Goal: Information Seeking & Learning: Learn about a topic

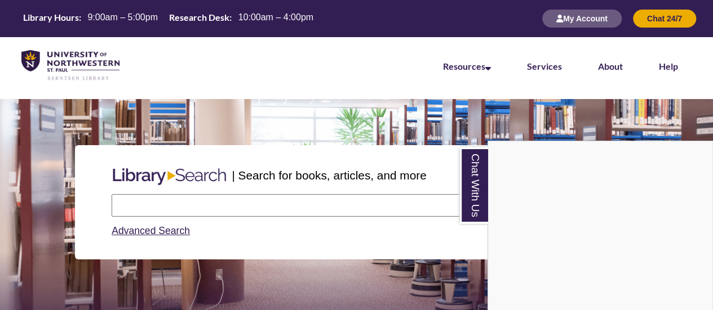
scroll to position [44, 712]
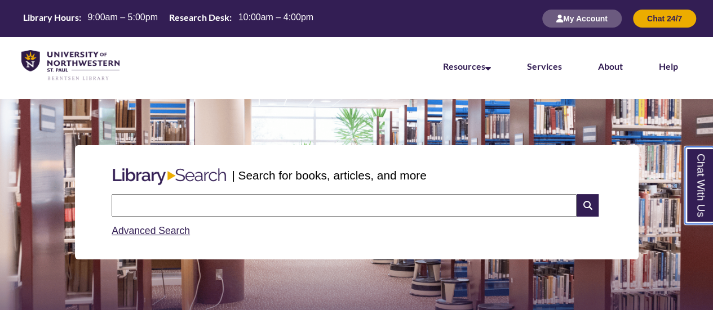
click at [693, 170] on link "Chat With Us" at bounding box center [699, 185] width 29 height 77
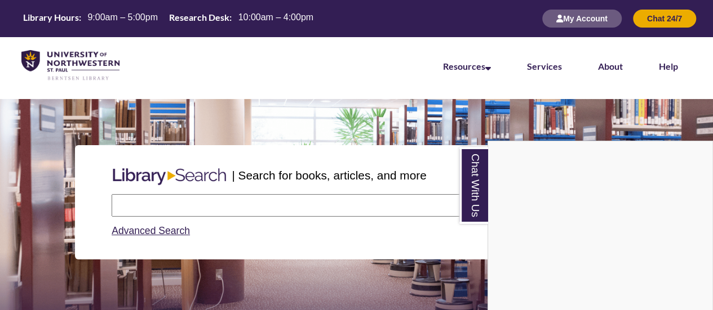
click at [318, 83] on nav "Resources Find Resources Library Search Databases & Articles Interlibrary Loan …" at bounding box center [356, 65] width 713 height 56
click at [479, 197] on link "Chat With Us" at bounding box center [473, 185] width 29 height 77
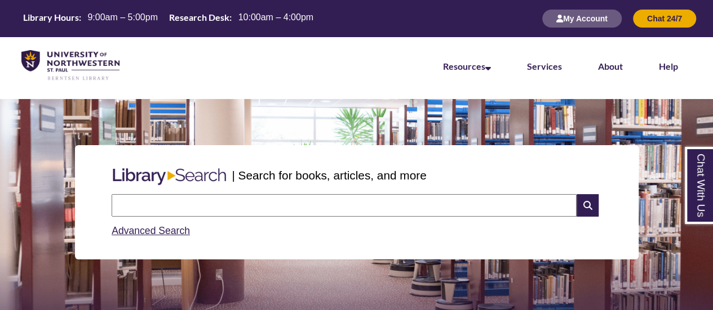
click at [406, 209] on input "text" at bounding box center [344, 205] width 465 height 23
click at [464, 122] on div "| Search for books, articles, and more Search Advanced Search" at bounding box center [356, 202] width 696 height 168
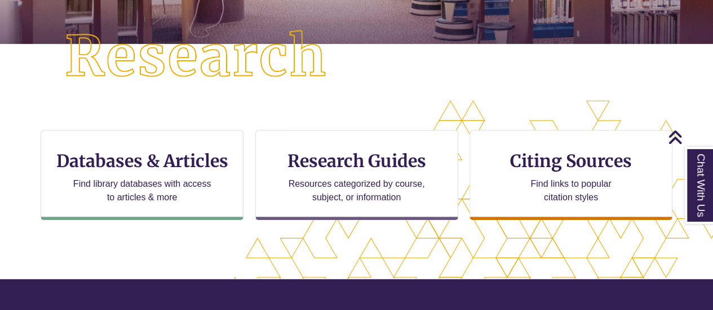
scroll to position [283, 0]
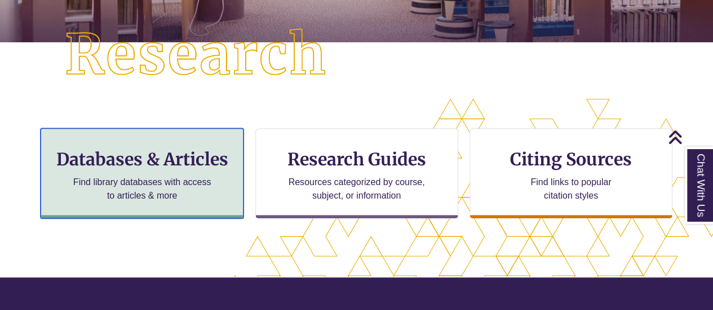
click at [170, 158] on h3 "Databases & Articles" at bounding box center [142, 159] width 184 height 21
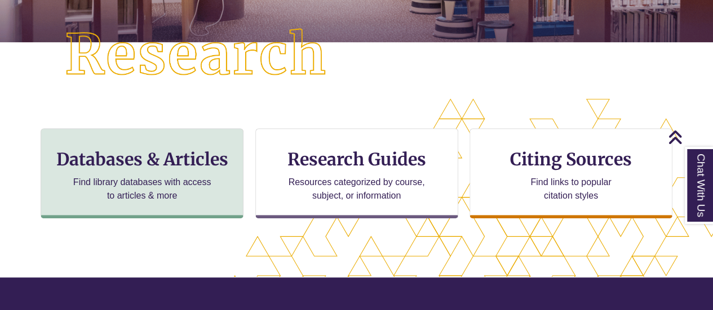
scroll to position [6, 6]
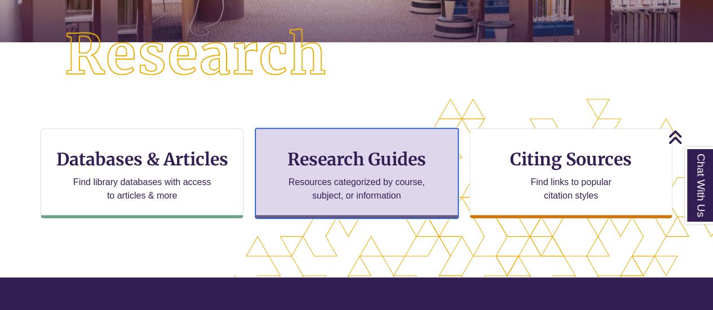
click at [316, 198] on p "Resources categorized by course, subject, or information" at bounding box center [356, 189] width 147 height 27
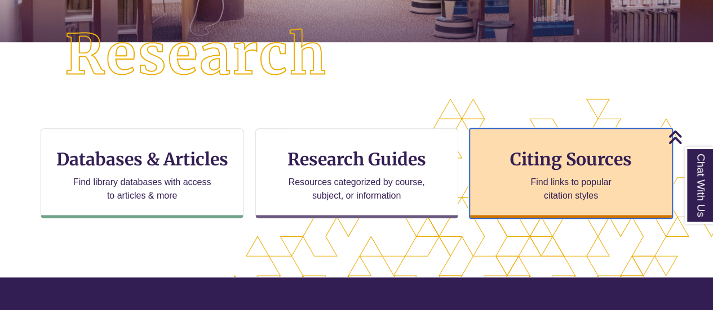
click at [536, 167] on h3 "Citing Sources" at bounding box center [570, 159] width 137 height 21
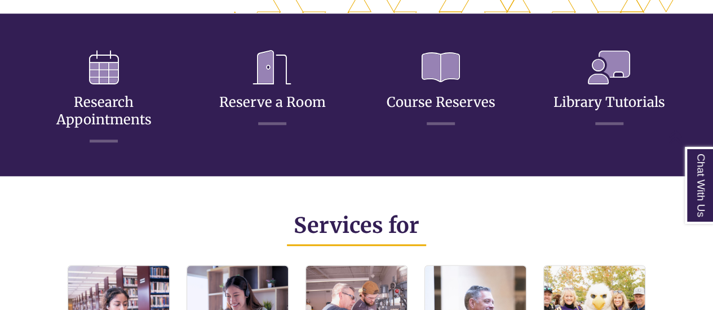
scroll to position [587, 0]
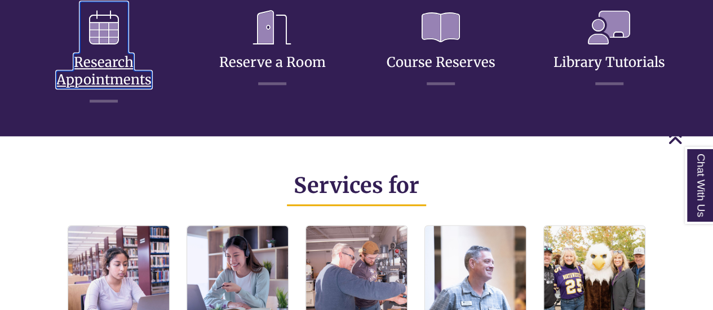
click at [103, 42] on icon at bounding box center [104, 28] width 48 height 52
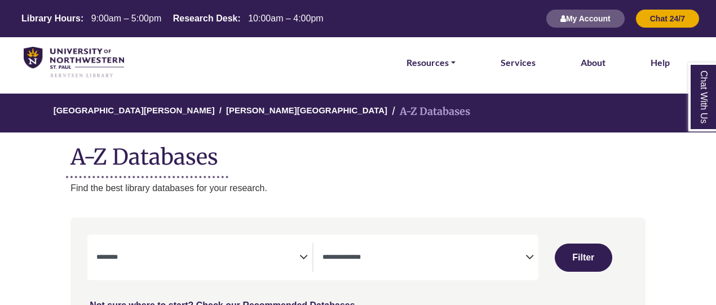
select select "Database Subject Filter"
select select "Database Types Filter"
select select "Database Subject Filter"
select select "Database Types Filter"
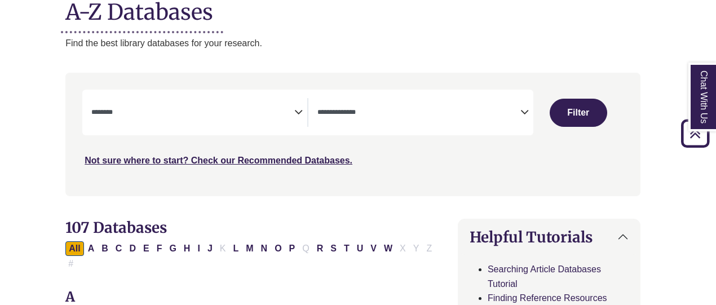
scroll to position [139, 6]
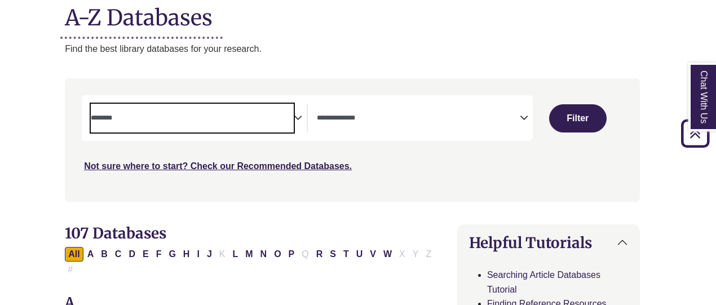
click at [265, 114] on textarea "Search" at bounding box center [192, 118] width 203 height 9
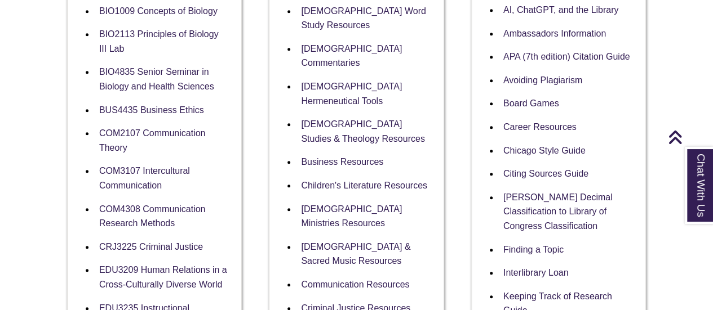
scroll to position [303, 0]
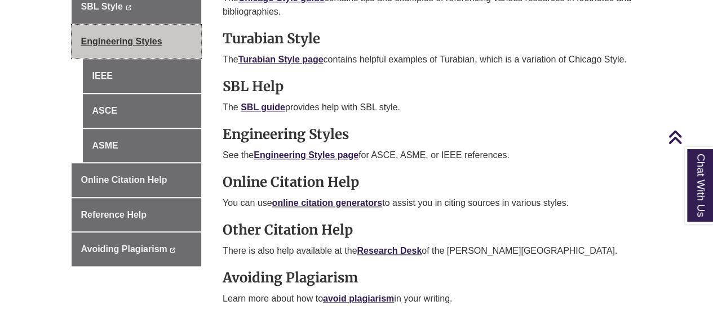
scroll to position [529, 0]
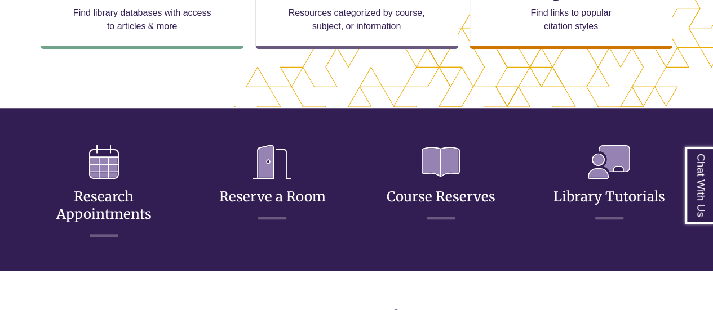
scroll to position [433, 0]
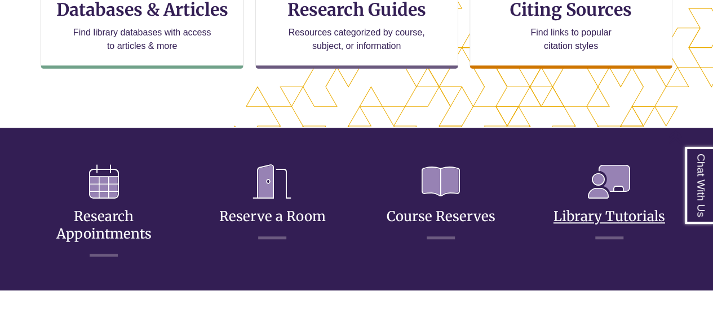
click at [607, 200] on icon at bounding box center [609, 182] width 60 height 52
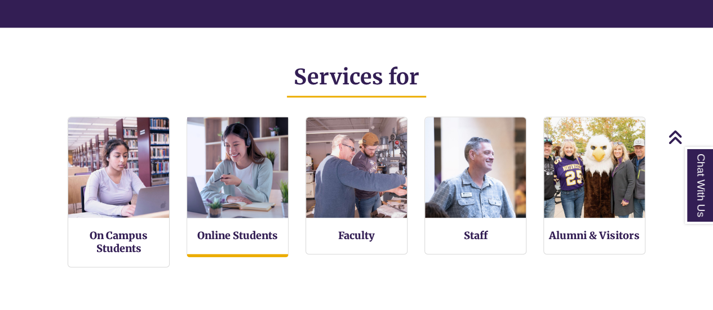
scroll to position [6, 6]
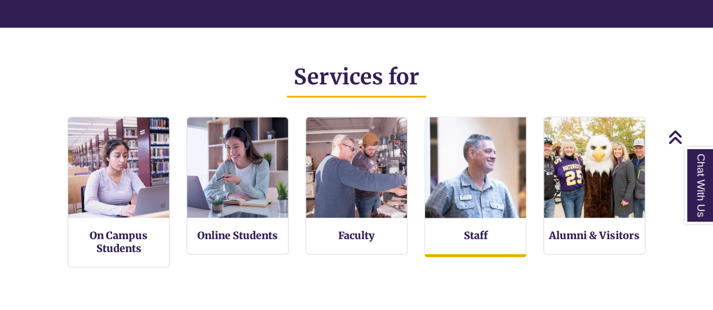
click at [469, 172] on img at bounding box center [475, 167] width 111 height 111
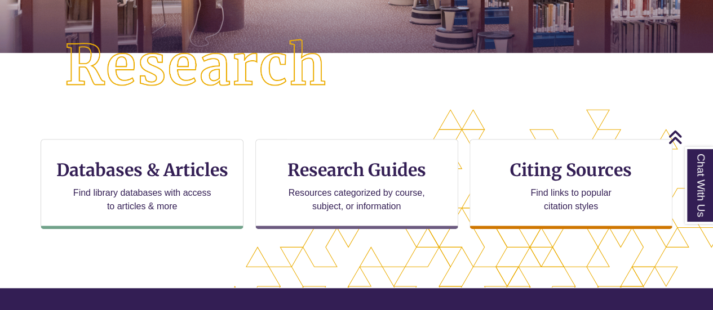
scroll to position [0, 0]
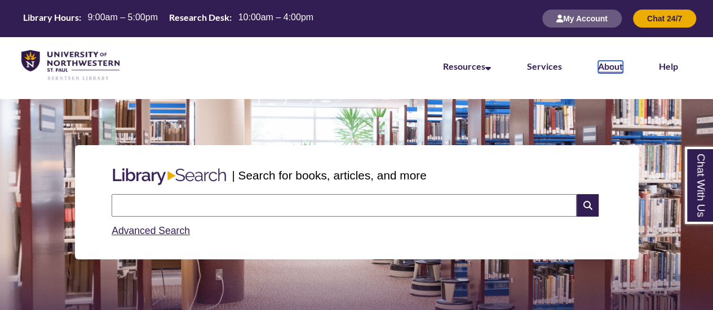
click at [611, 67] on link "About" at bounding box center [610, 67] width 25 height 12
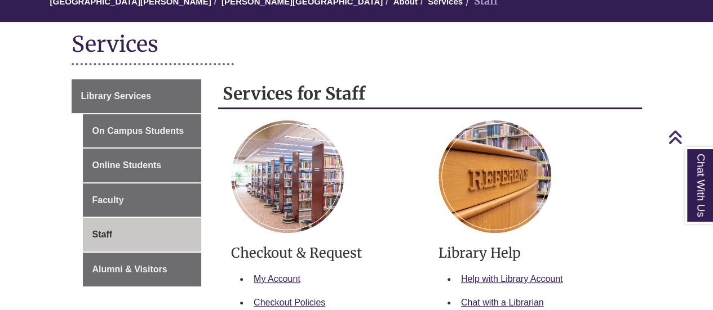
scroll to position [114, 0]
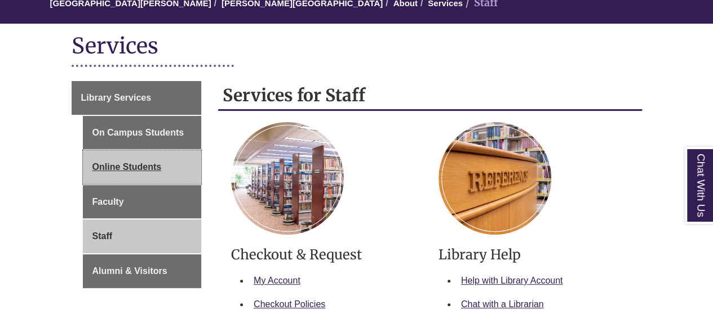
click at [128, 163] on link "Online Students" at bounding box center [142, 167] width 119 height 34
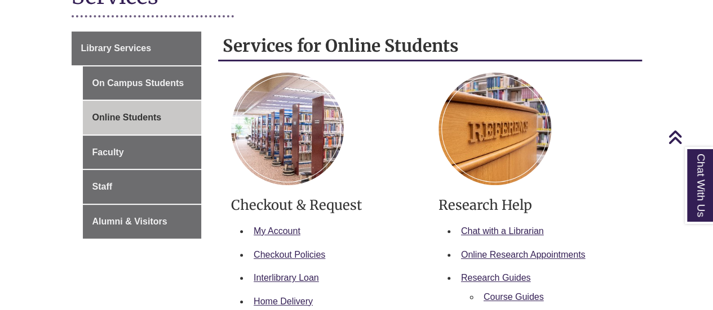
scroll to position [147, 0]
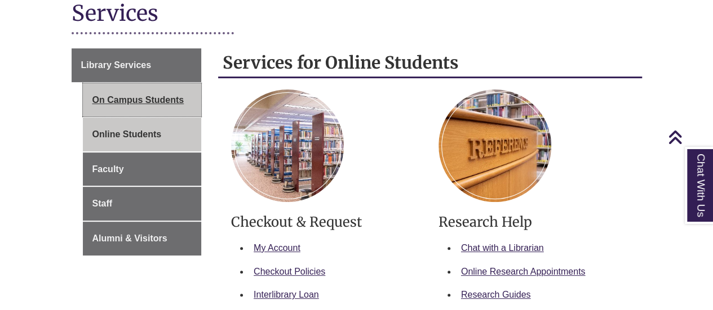
click at [177, 105] on link "On Campus Students" at bounding box center [142, 100] width 119 height 34
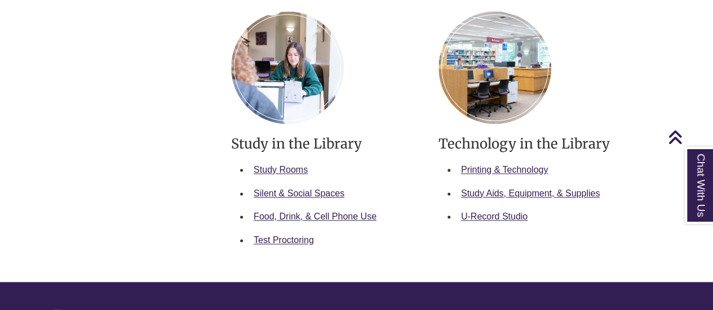
scroll to position [630, 0]
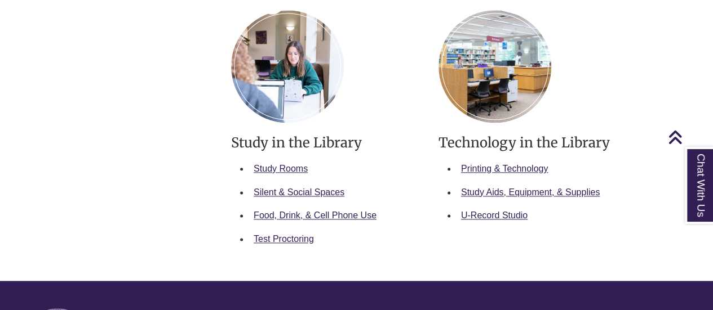
click at [370, 163] on li "Study Rooms" at bounding box center [335, 169] width 172 height 24
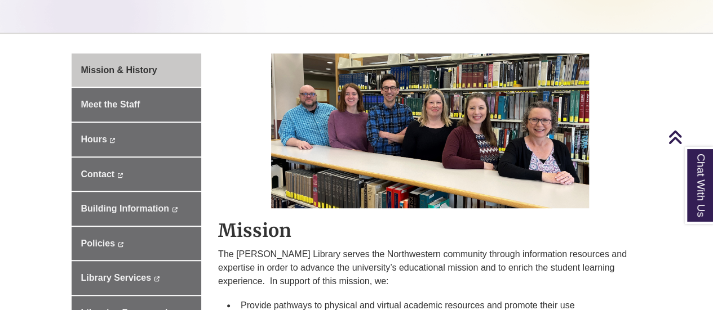
scroll to position [341, 0]
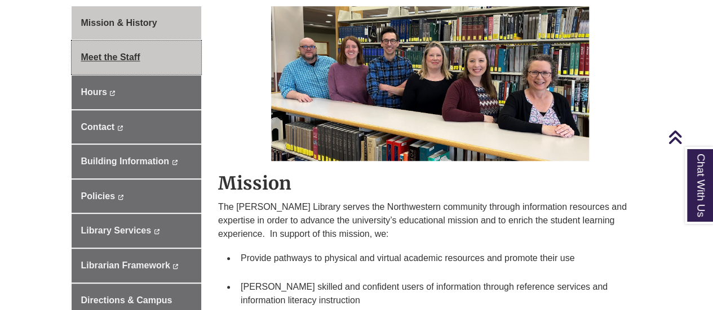
click at [168, 64] on link "Meet the Staff" at bounding box center [137, 58] width 130 height 34
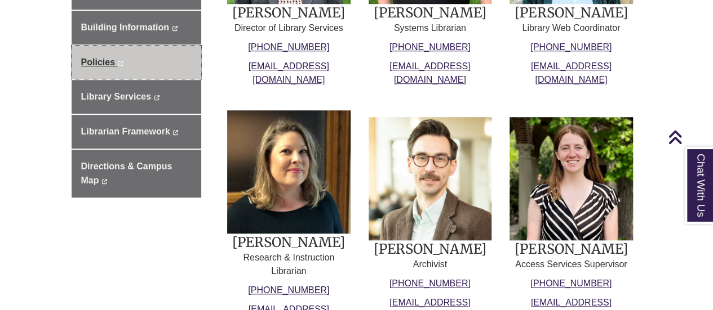
scroll to position [483, 0]
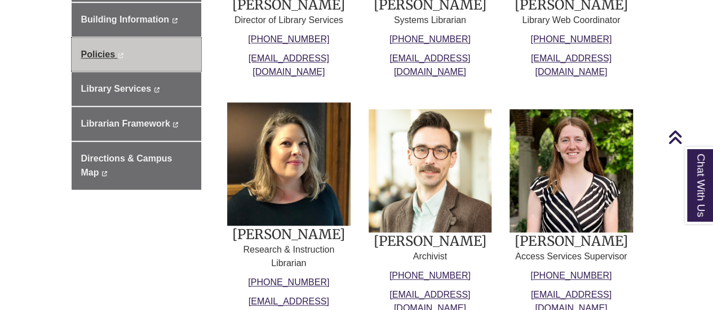
click at [148, 56] on link "Policies This link opens in a new window This link opens in a new window" at bounding box center [137, 55] width 130 height 34
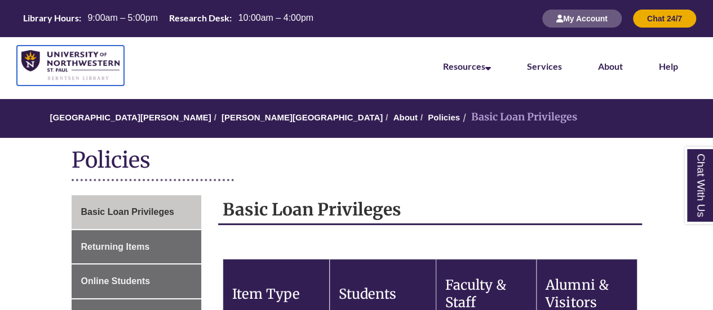
click at [78, 72] on img at bounding box center [70, 65] width 98 height 31
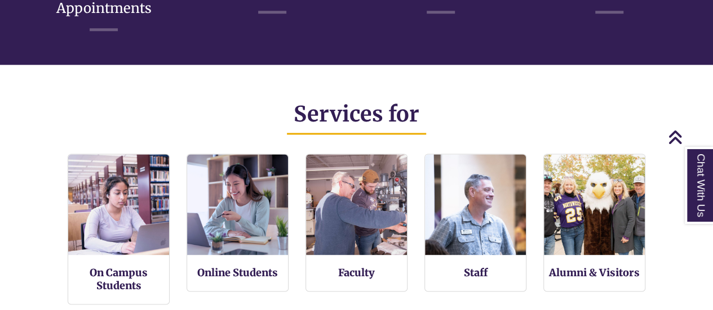
scroll to position [732, 0]
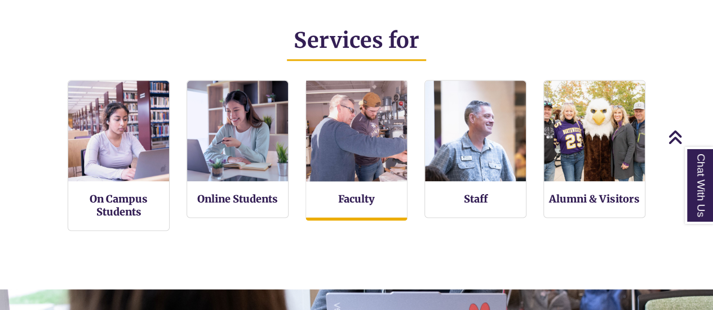
click at [348, 121] on img at bounding box center [356, 130] width 111 height 111
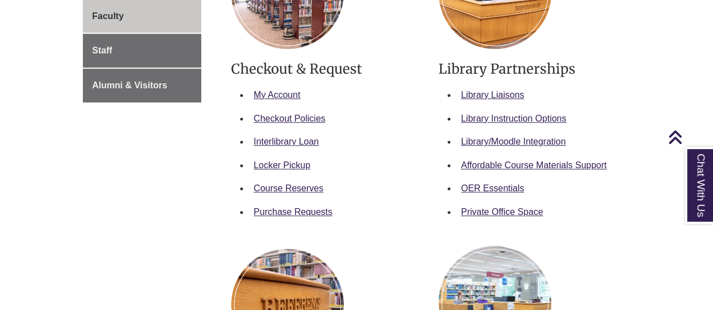
scroll to position [321, 0]
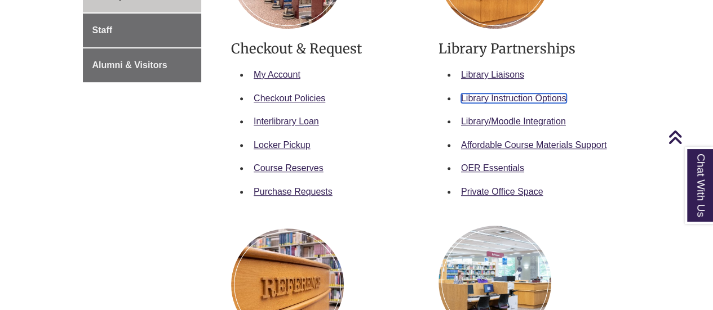
click at [506, 95] on link "Library Instruction Options" at bounding box center [513, 99] width 105 height 10
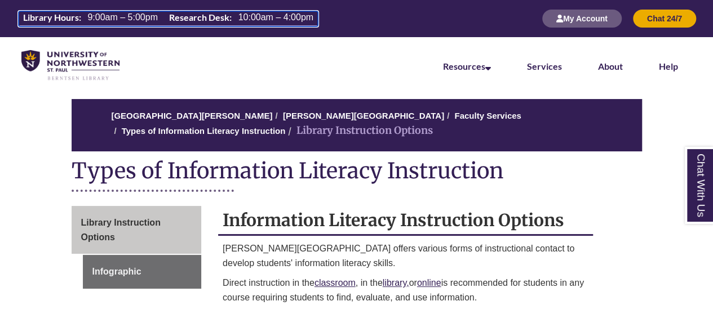
click at [68, 18] on th "Library Hours:" at bounding box center [51, 17] width 64 height 12
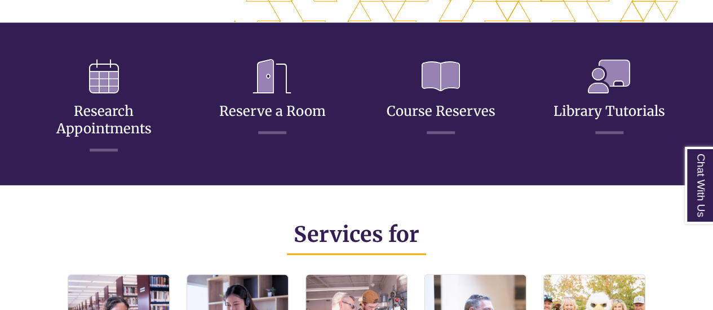
scroll to position [556, 0]
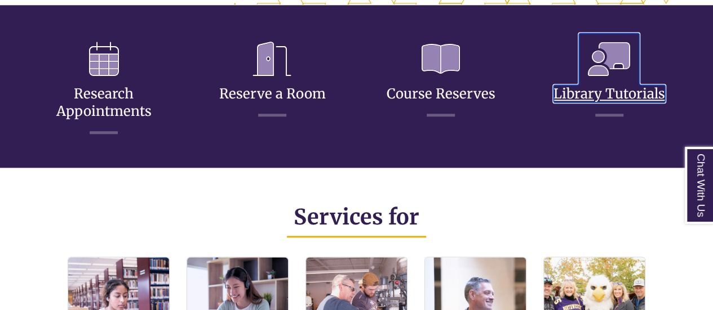
click at [616, 51] on icon at bounding box center [609, 59] width 60 height 52
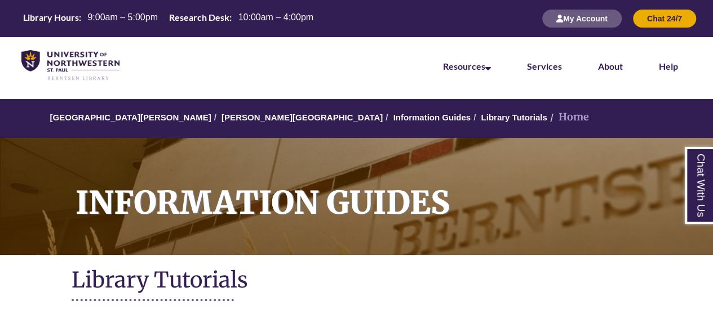
scroll to position [1, 0]
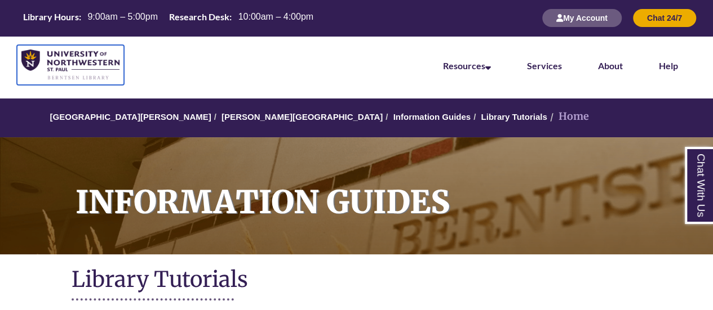
click at [92, 70] on img at bounding box center [70, 65] width 98 height 31
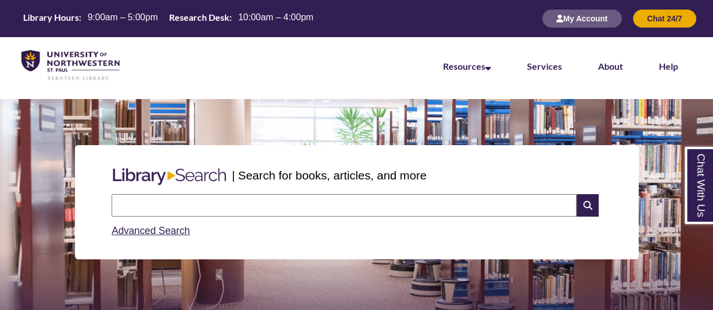
click at [217, 197] on input "text" at bounding box center [344, 205] width 465 height 23
type input "**********"
click at [586, 203] on icon at bounding box center [586, 205] width 21 height 23
